Goal: Information Seeking & Learning: Stay updated

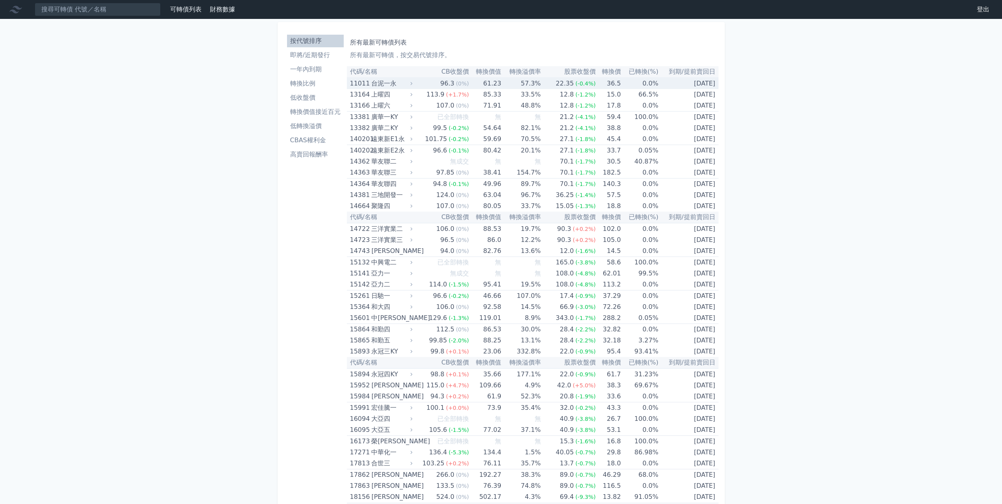
click at [317, 70] on li "一年內到期" at bounding box center [315, 69] width 57 height 9
